Goal: Book appointment/travel/reservation

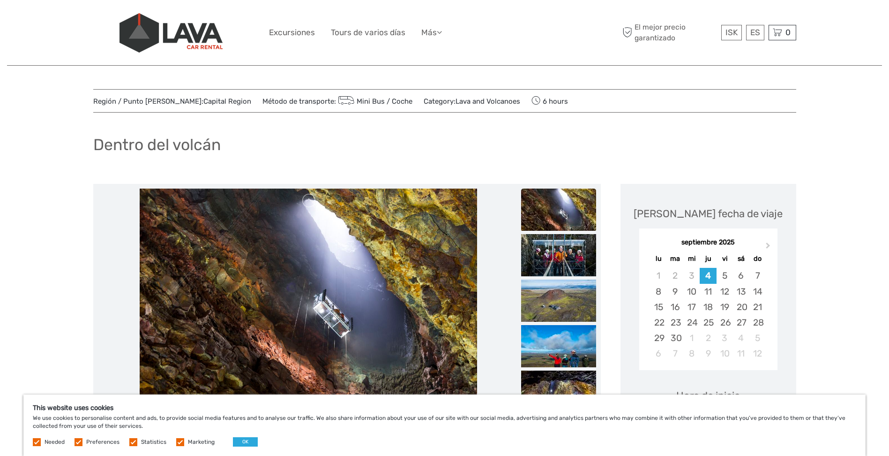
scroll to position [94, 0]
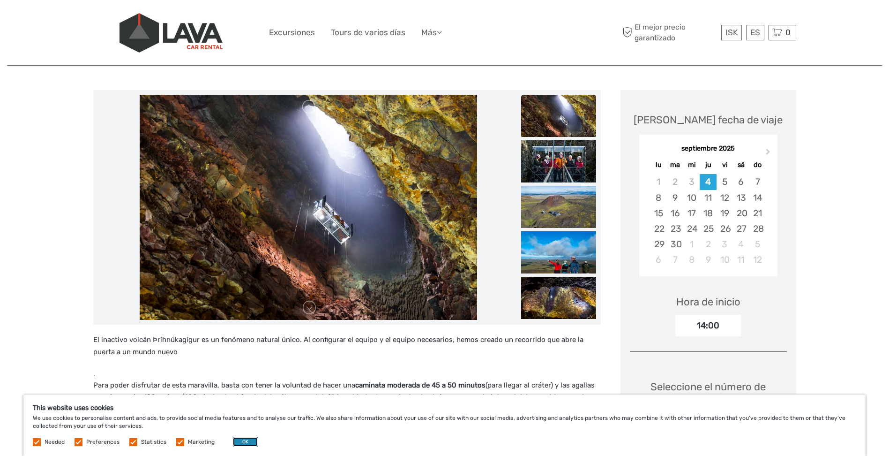
click at [240, 444] on button "OK" at bounding box center [245, 441] width 25 height 9
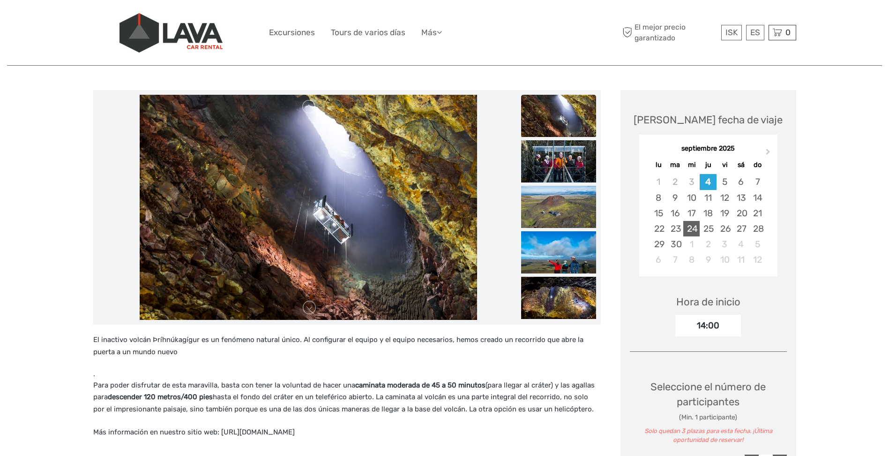
scroll to position [0, 0]
click at [745, 216] on div "20" at bounding box center [741, 212] width 16 height 15
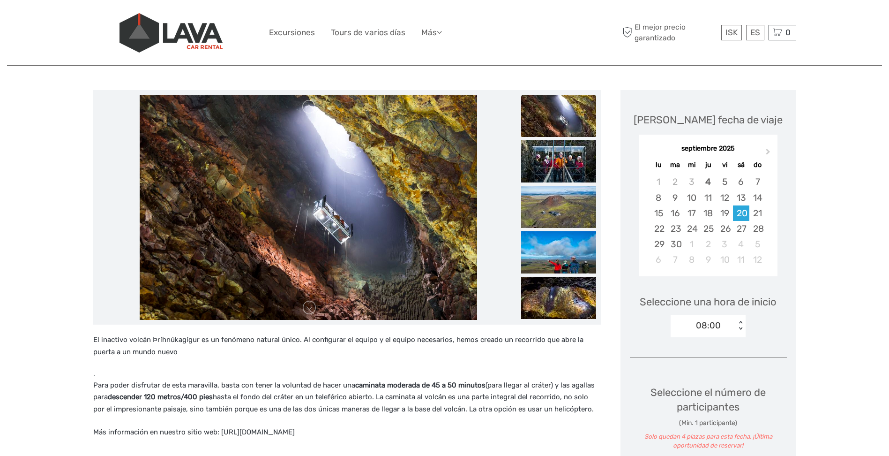
scroll to position [141, 0]
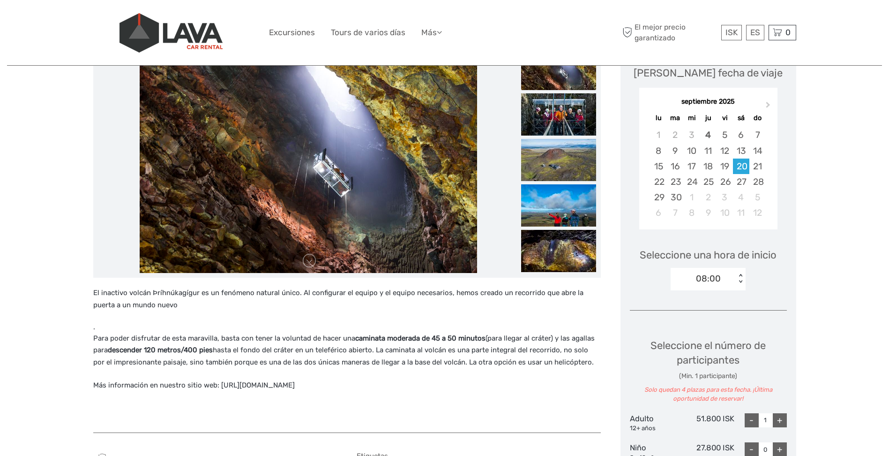
click at [734, 275] on div "08:00" at bounding box center [703, 278] width 65 height 14
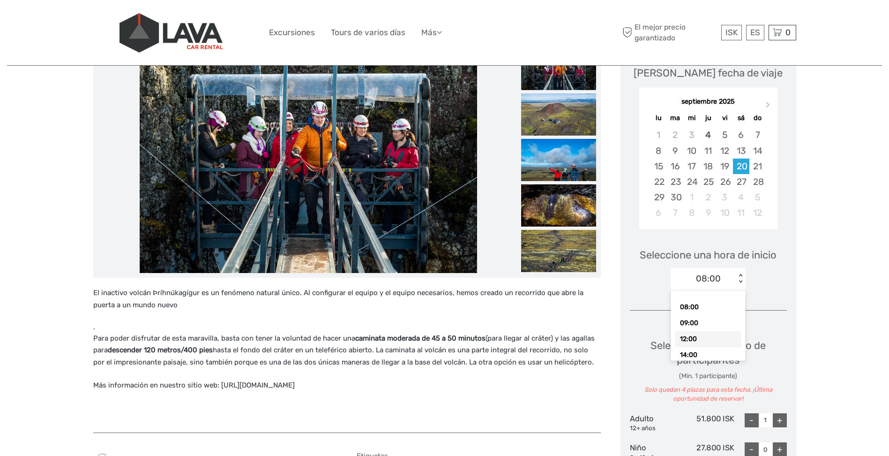
click at [710, 341] on div "12:00" at bounding box center [709, 339] width 66 height 16
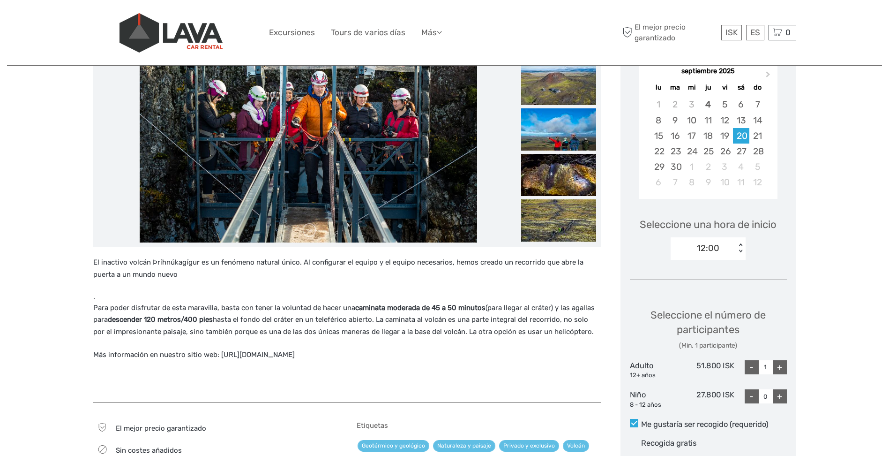
scroll to position [188, 0]
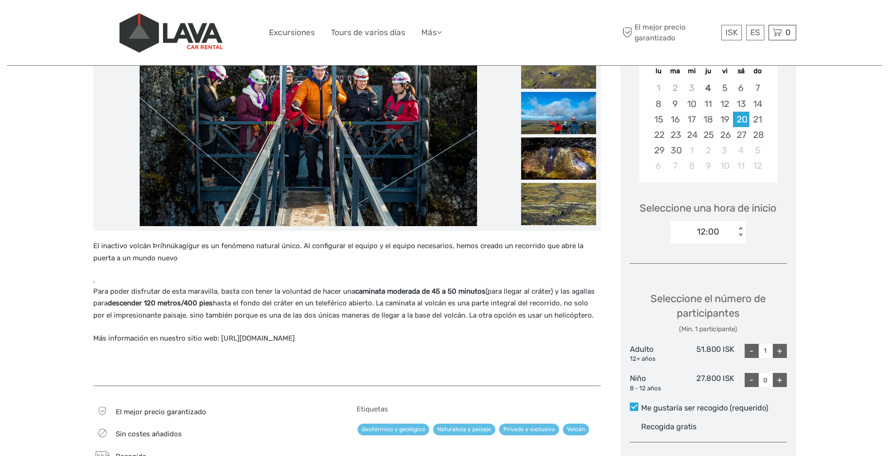
click at [788, 352] on div "Elija fecha de viaje Next Month septiembre 2025 lu ma mi ju vi sá do 1 2 3 4 5 …" at bounding box center [709, 270] width 176 height 549
click at [786, 352] on div "+" at bounding box center [780, 351] width 14 height 14
type input "2"
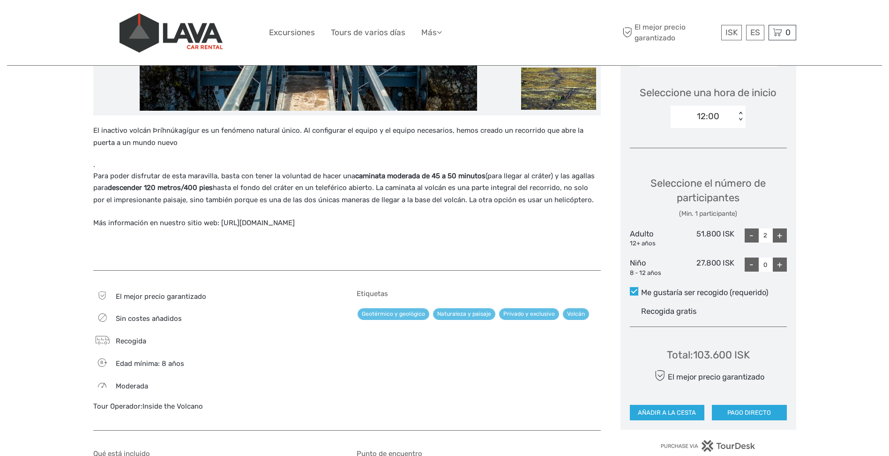
scroll to position [328, 0]
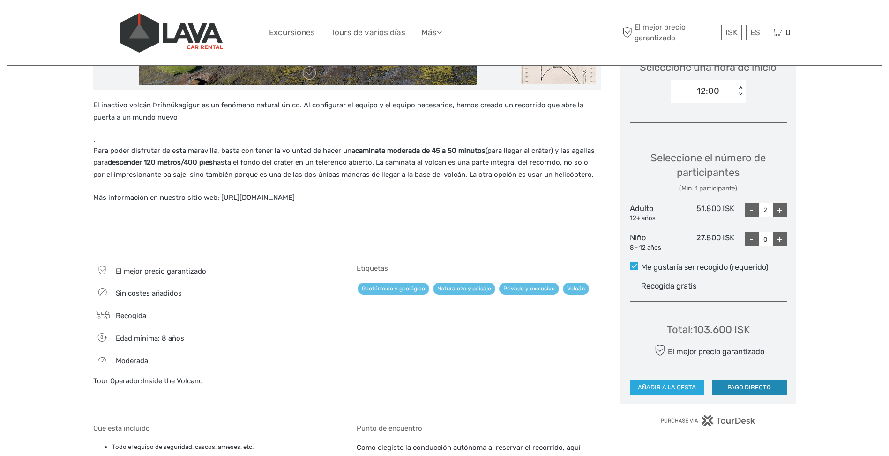
click at [736, 385] on button "PAGO DIRECTO" at bounding box center [749, 387] width 75 height 16
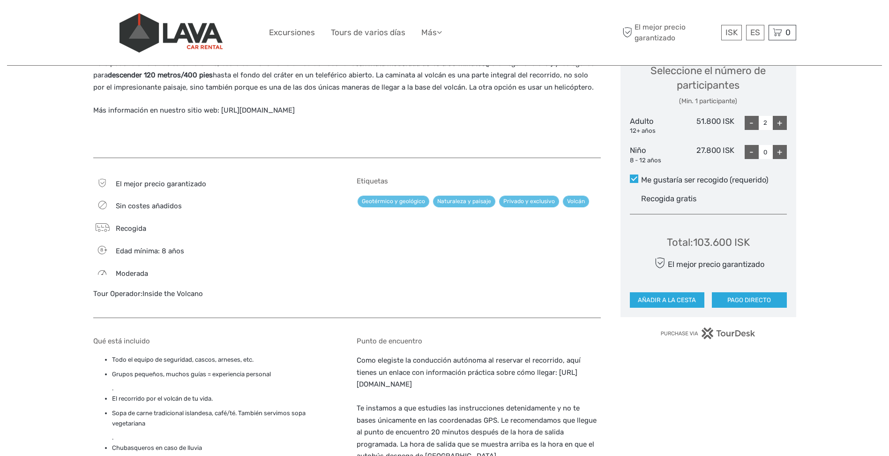
scroll to position [469, 0]
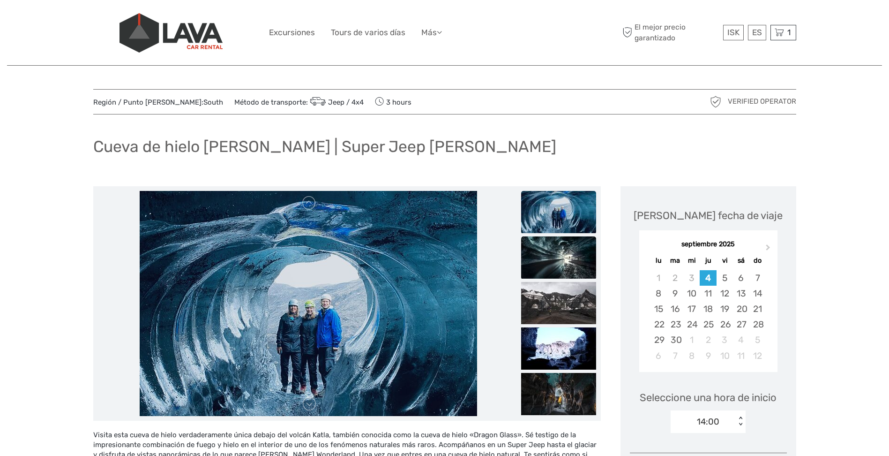
click at [553, 270] on img at bounding box center [558, 257] width 75 height 42
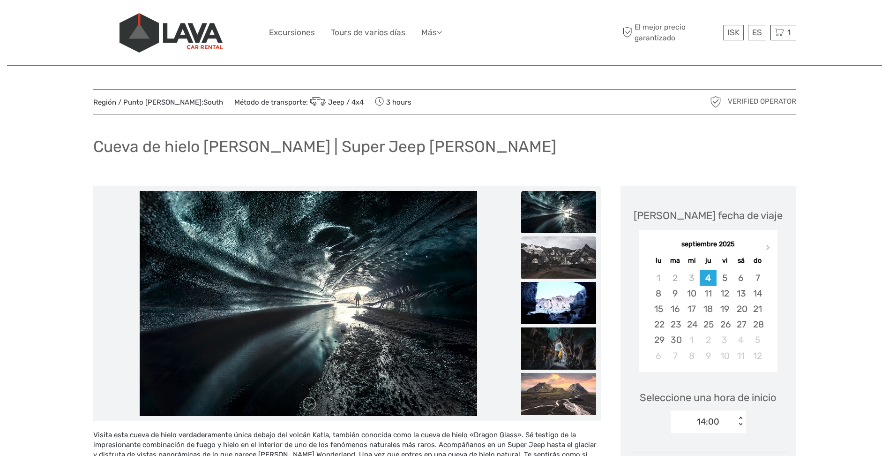
click at [572, 272] on img at bounding box center [558, 257] width 75 height 42
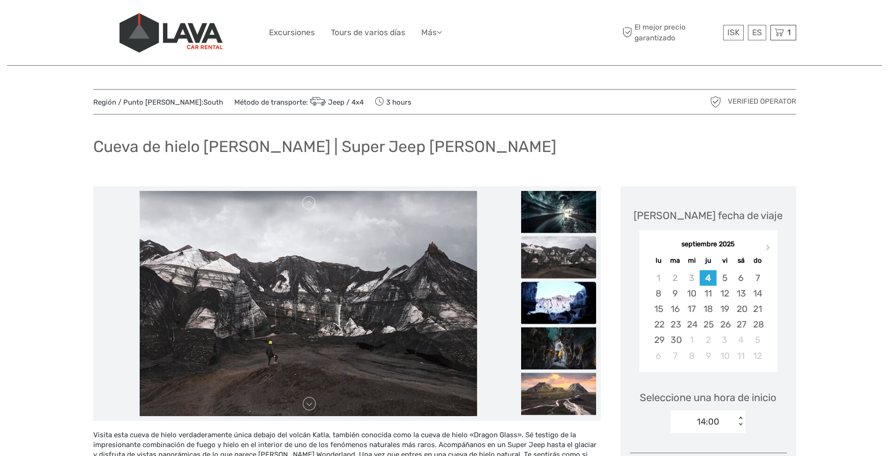
click at [559, 294] on img at bounding box center [558, 302] width 75 height 42
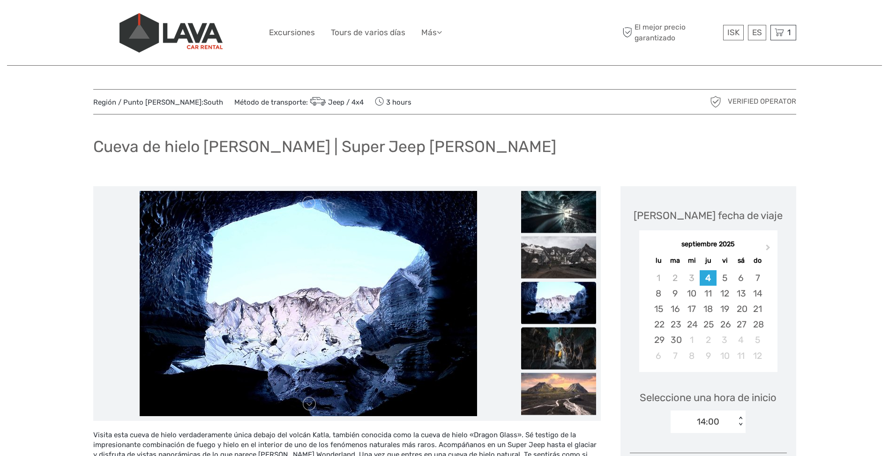
click at [566, 331] on img at bounding box center [558, 348] width 75 height 42
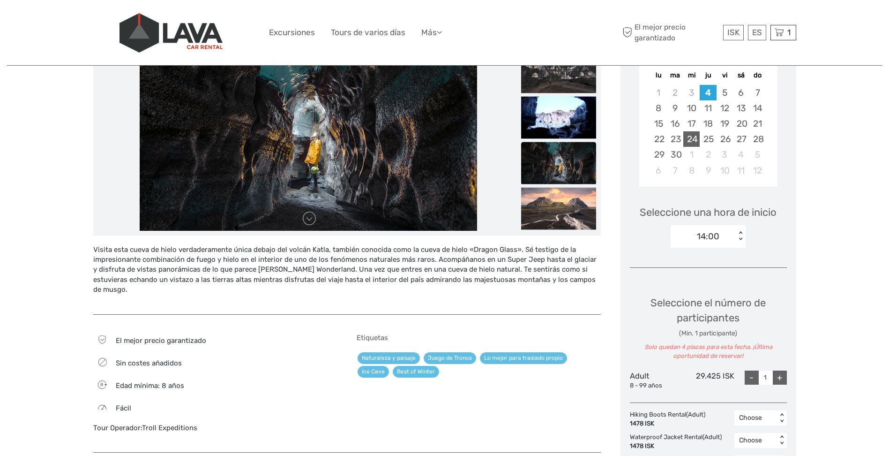
scroll to position [141, 0]
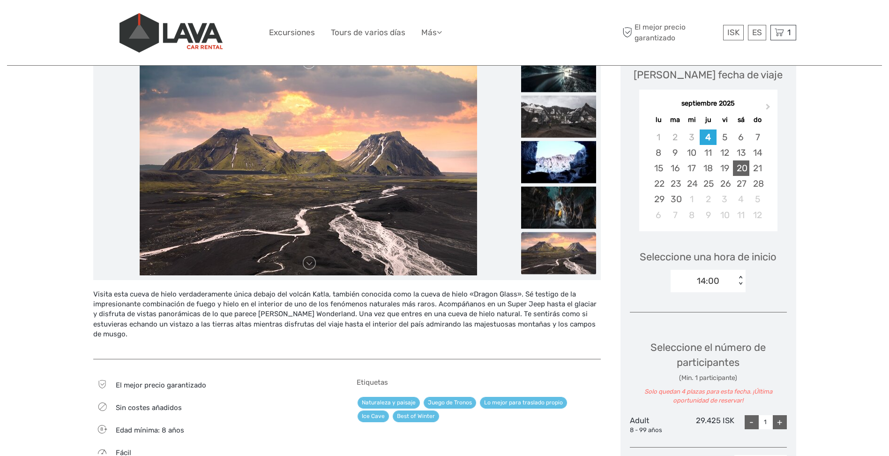
click at [735, 167] on div "20" at bounding box center [741, 167] width 16 height 15
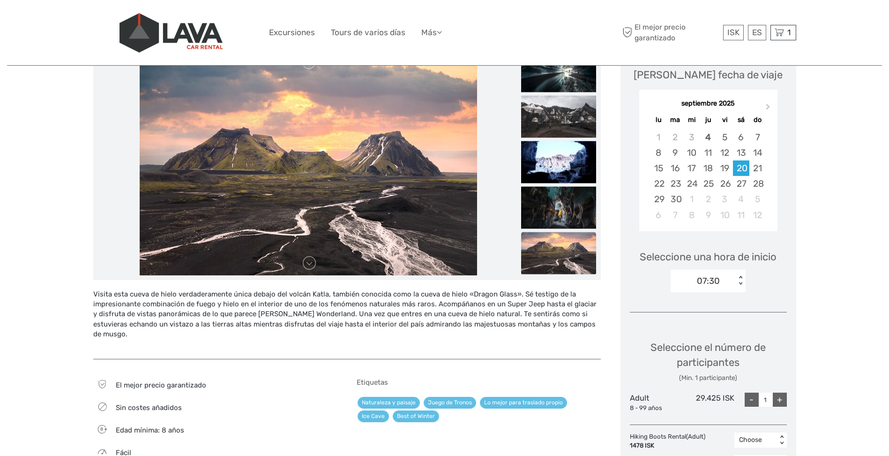
click at [733, 277] on div "07:30" at bounding box center [703, 281] width 65 height 14
click at [706, 342] on div "10:45" at bounding box center [709, 341] width 66 height 16
click at [779, 404] on div "+" at bounding box center [780, 399] width 14 height 14
type input "2"
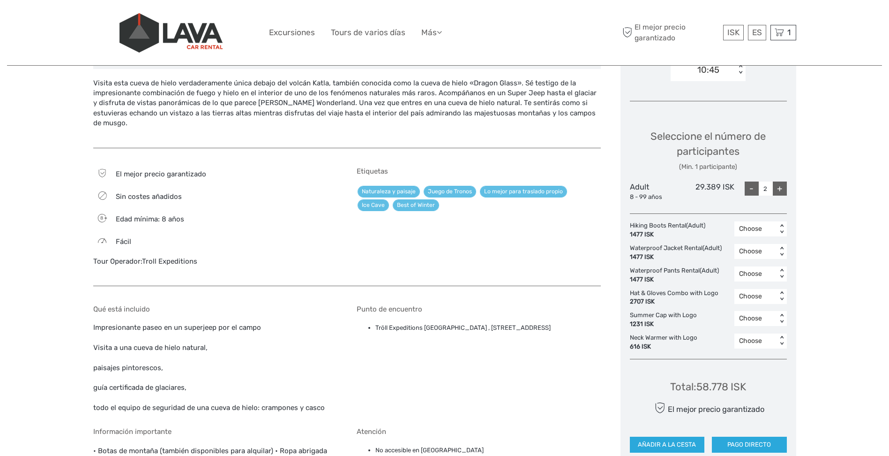
scroll to position [375, 0]
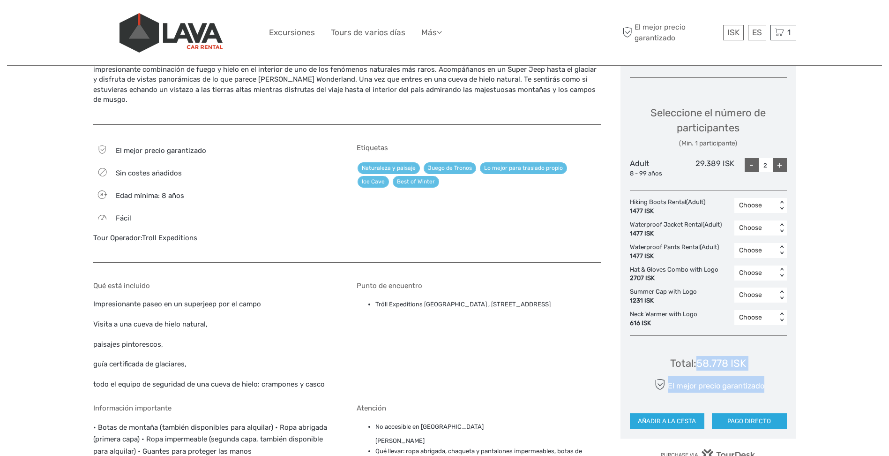
drag, startPoint x: 699, startPoint y: 364, endPoint x: 765, endPoint y: 364, distance: 66.1
click at [765, 364] on div "Total : 58.778 ISK El mejor precio garantizado AÑADIR A LA CESTA PAGO DIRECTO" at bounding box center [708, 386] width 157 height 86
